Goal: Transaction & Acquisition: Purchase product/service

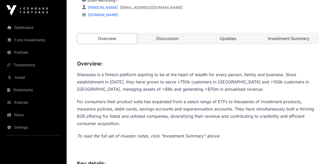
scroll to position [133, 0]
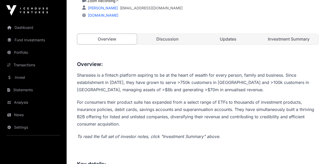
click at [163, 44] on link "Discussion" at bounding box center [167, 39] width 59 height 10
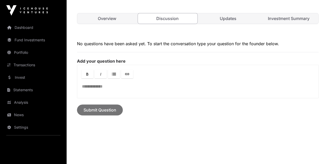
scroll to position [185, 0]
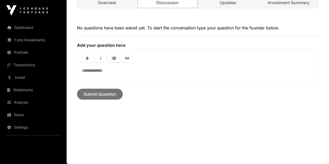
click at [222, 8] on link "Updates" at bounding box center [227, 2] width 59 height 10
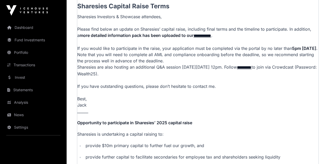
scroll to position [159, 0]
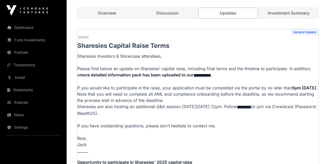
click at [103, 18] on link "Overview" at bounding box center [106, 13] width 59 height 10
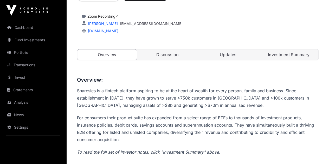
scroll to position [55, 0]
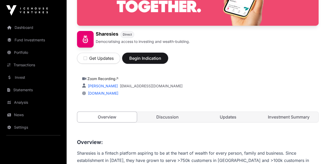
click at [161, 61] on span "Begin Indication" at bounding box center [145, 58] width 33 height 6
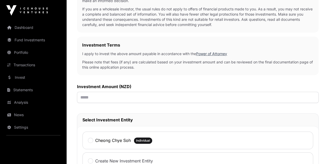
scroll to position [182, 0]
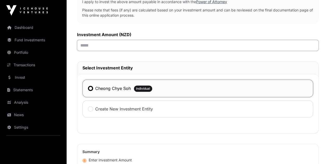
click at [171, 51] on input "text" at bounding box center [197, 45] width 241 height 11
type input "******"
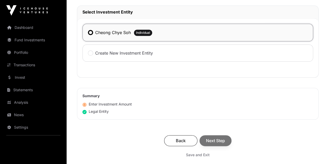
scroll to position [260, 0]
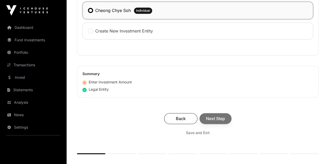
click at [241, 124] on div "Back Next Step" at bounding box center [197, 118] width 231 height 11
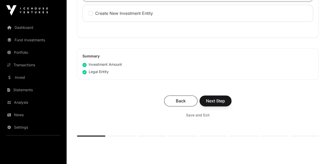
scroll to position [286, 0]
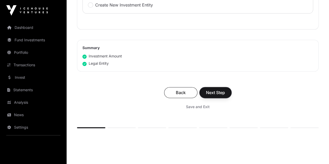
click at [225, 96] on span "Next Step" at bounding box center [215, 92] width 19 height 6
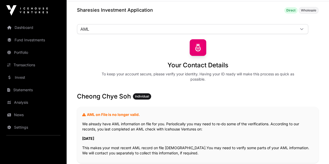
scroll to position [52, 0]
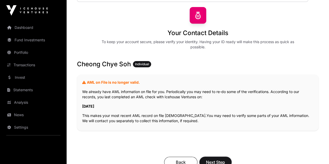
click at [225, 159] on span "Next Step" at bounding box center [215, 162] width 19 height 6
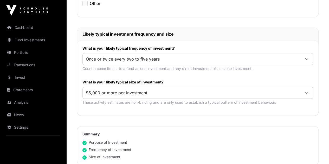
scroll to position [260, 0]
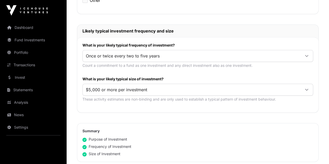
click at [192, 51] on span "Once or twice every two to five years" at bounding box center [191, 55] width 217 height 9
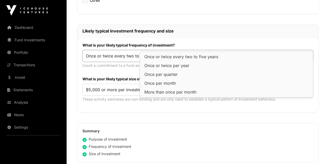
click at [192, 51] on span "Once or twice every two to five years" at bounding box center [191, 55] width 217 height 9
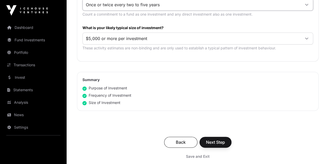
scroll to position [312, 0]
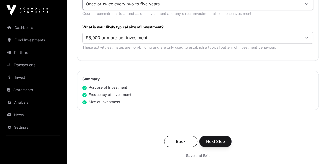
click at [225, 138] on span "Next Step" at bounding box center [215, 141] width 19 height 6
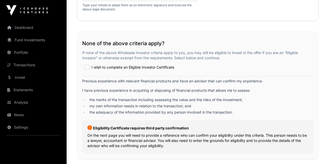
scroll to position [1013, 0]
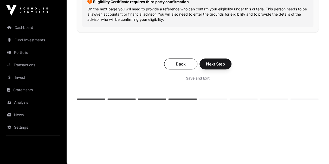
scroll to position [1166, 0]
click at [225, 67] on span "Next Step" at bounding box center [215, 64] width 19 height 6
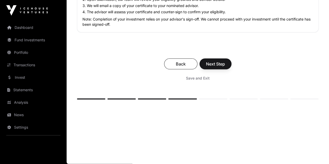
scroll to position [740, 0]
click at [209, 77] on span "Save and Exit" at bounding box center [198, 78] width 24 height 5
